Goal: Information Seeking & Learning: Find specific page/section

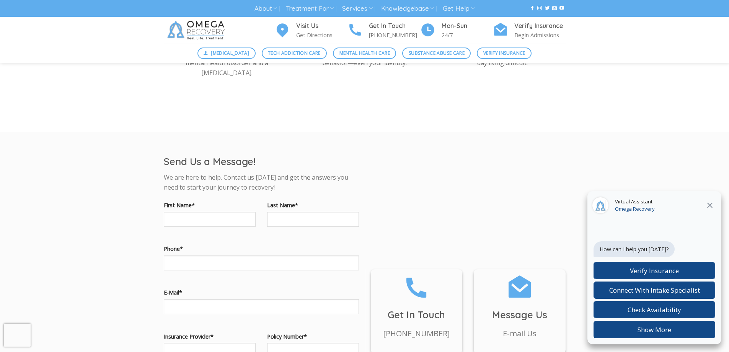
scroll to position [536, 0]
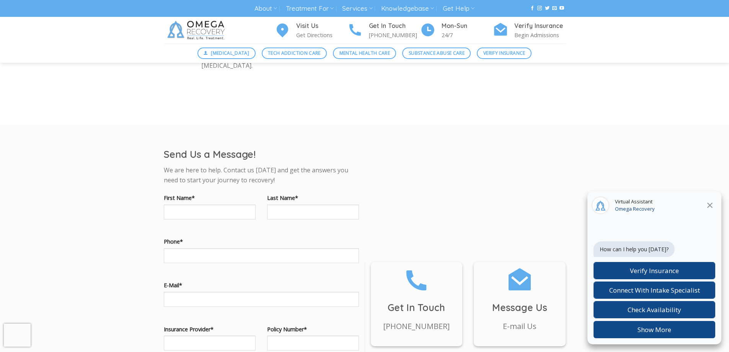
click at [712, 209] on icon at bounding box center [709, 204] width 9 height 9
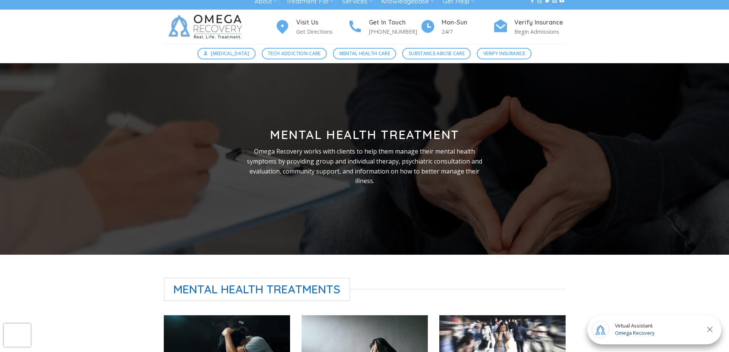
scroll to position [0, 0]
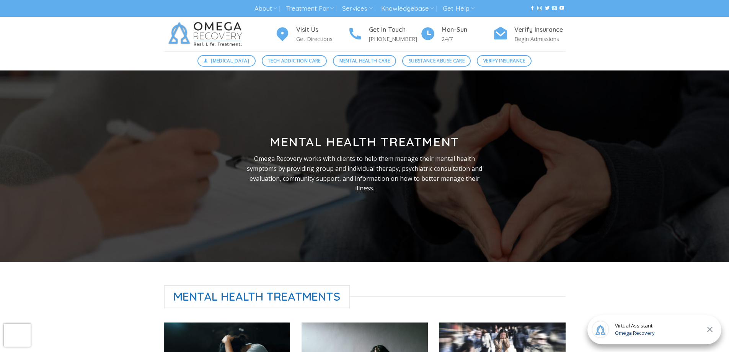
click at [362, 62] on span "Mental Health Care" at bounding box center [364, 60] width 51 height 7
click at [341, 60] on span "Mental Health Care" at bounding box center [364, 60] width 51 height 7
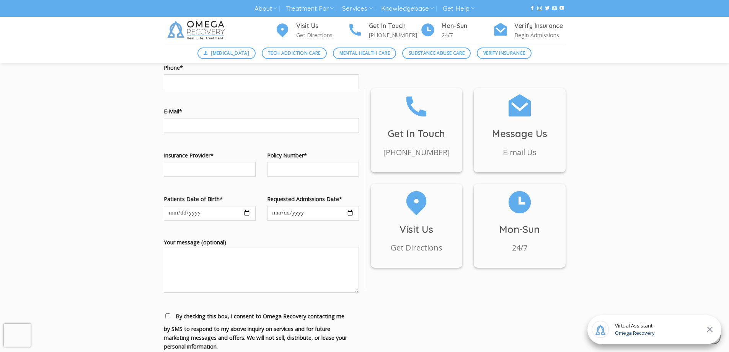
scroll to position [727, 0]
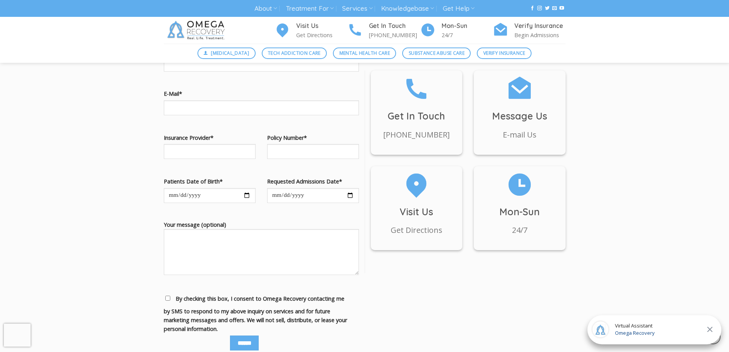
click at [408, 215] on h3 "Visit Us" at bounding box center [417, 211] width 92 height 15
